Goal: Find specific fact: Find specific fact

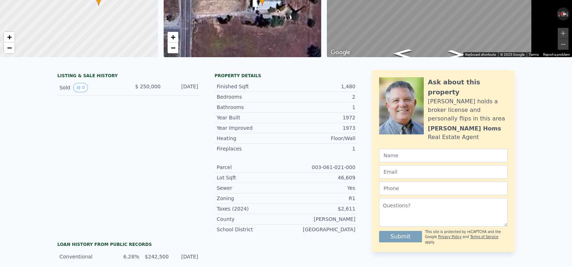
scroll to position [168, 0]
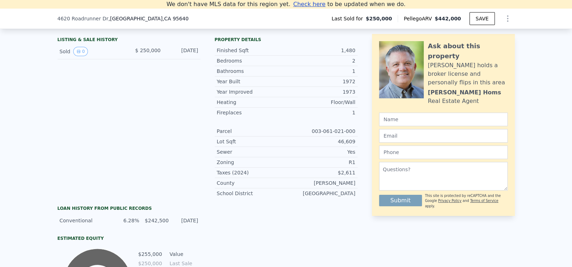
click at [60, 56] on div "Sold 0" at bounding box center [92, 51] width 64 height 9
click at [76, 54] on icon "View historical data" at bounding box center [78, 51] width 4 height 4
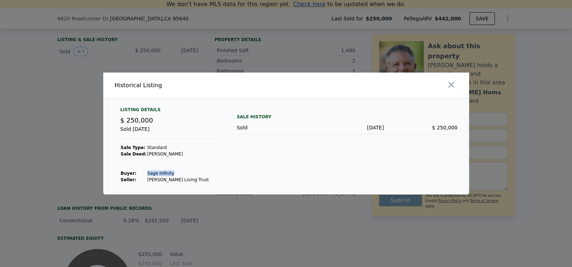
drag, startPoint x: 106, startPoint y: 183, endPoint x: 136, endPoint y: 185, distance: 29.4
click at [147, 177] on td "Sage Infinity" at bounding box center [178, 173] width 62 height 6
copy td "Sage Infinity"
click at [456, 80] on icon "button" at bounding box center [451, 85] width 10 height 10
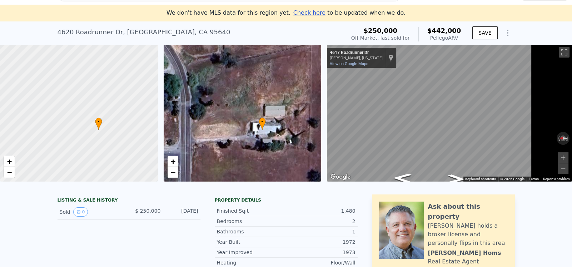
scroll to position [35, 0]
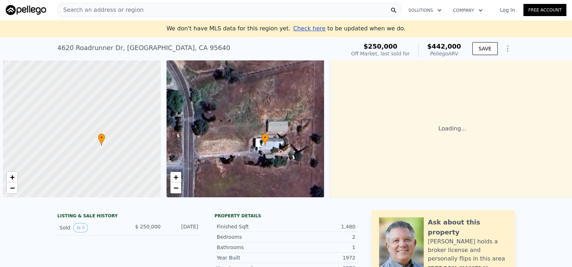
scroll to position [0, 4]
